Goal: Task Accomplishment & Management: Use online tool/utility

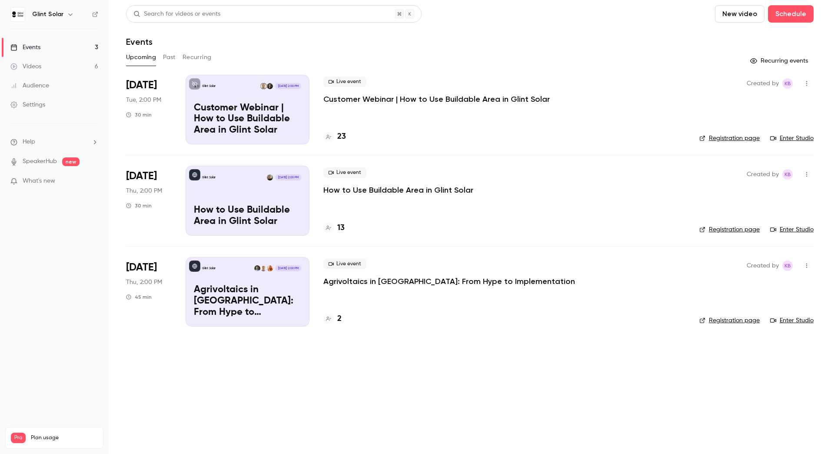
click at [277, 103] on p "Customer Webinar | How to Use Buildable Area in Glint Solar" at bounding box center [247, 119] width 107 height 33
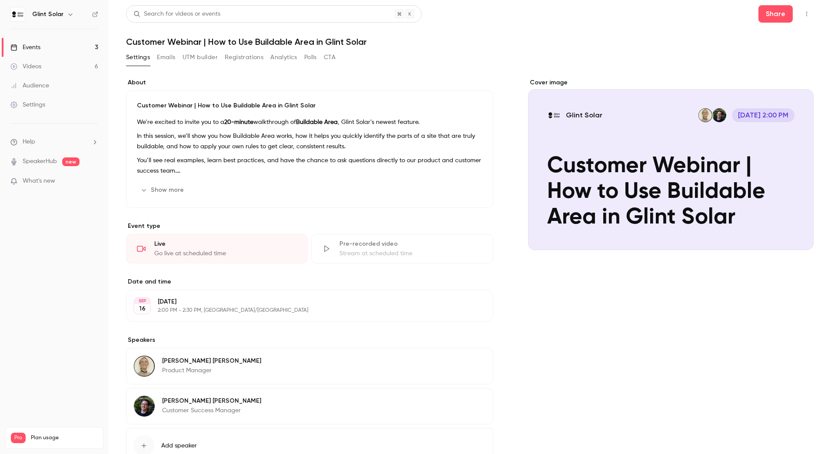
click at [240, 60] on button "Registrations" at bounding box center [244, 57] width 39 height 14
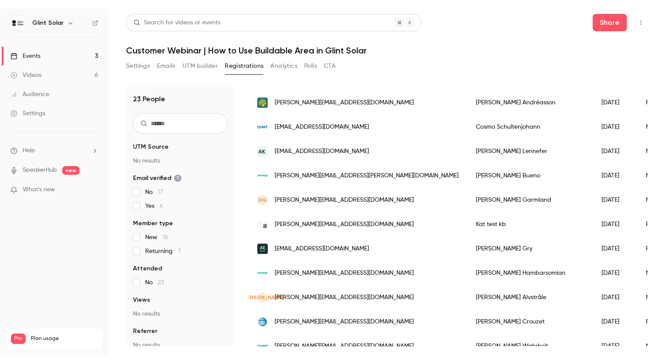
scroll to position [388, 0]
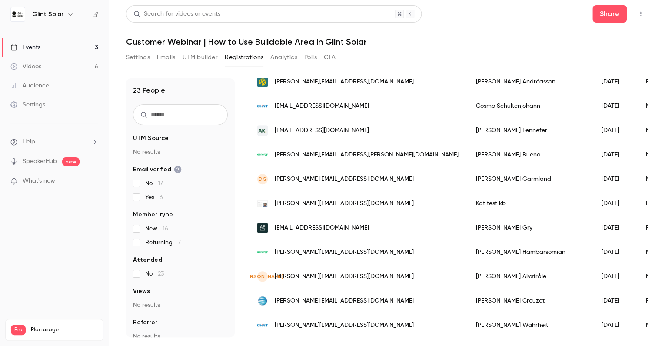
click at [30, 45] on div "Events" at bounding box center [25, 47] width 30 height 9
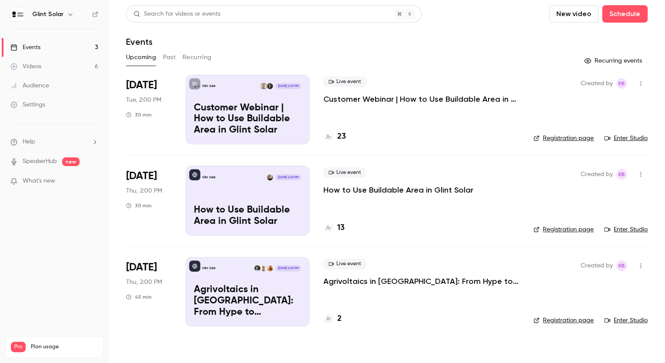
click at [638, 82] on icon "button" at bounding box center [640, 83] width 7 height 6
click at [595, 127] on div "Invite to Studio" at bounding box center [607, 128] width 66 height 9
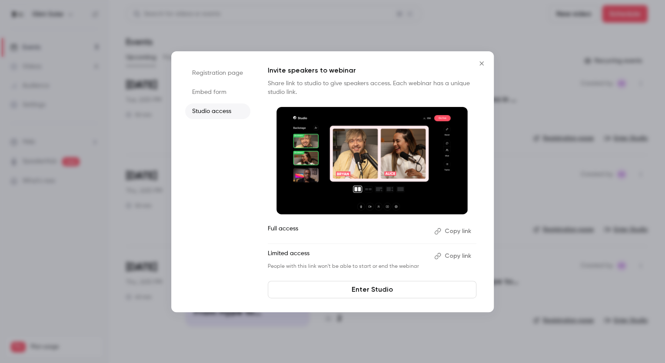
click at [459, 230] on button "Copy link" at bounding box center [454, 231] width 46 height 14
click at [373, 289] on link "Enter Studio" at bounding box center [372, 289] width 209 height 17
